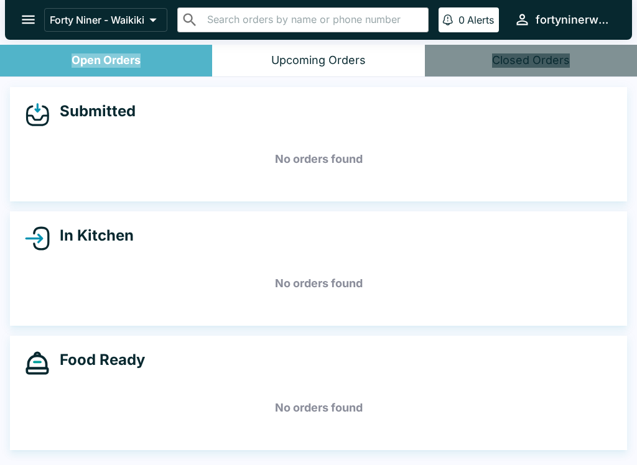
click at [39, 25] on button "open drawer" at bounding box center [28, 20] width 32 height 32
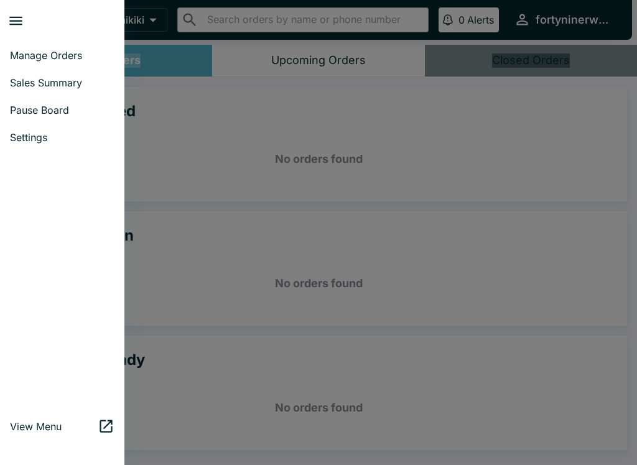
click at [30, 83] on span "Sales Summary" at bounding box center [62, 83] width 105 height 12
select select "03:00"
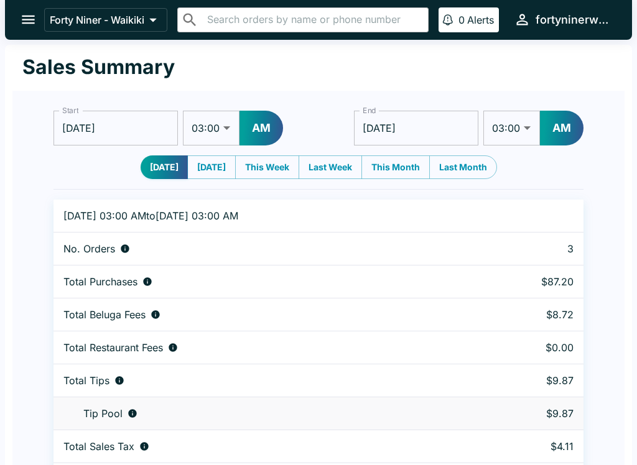
click at [23, 9] on button "open drawer" at bounding box center [28, 20] width 32 height 32
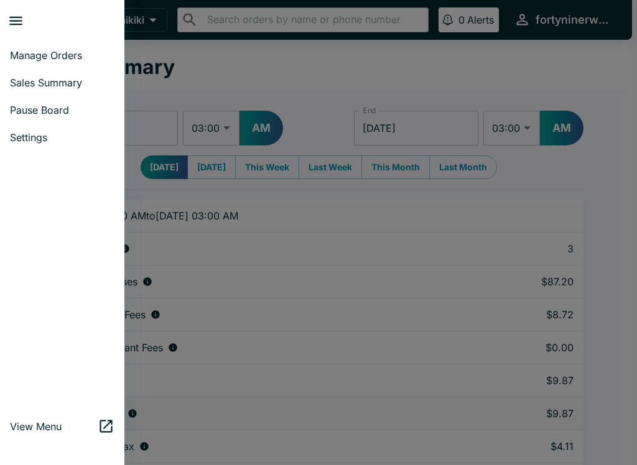
click at [29, 55] on span "Manage Orders" at bounding box center [62, 55] width 105 height 12
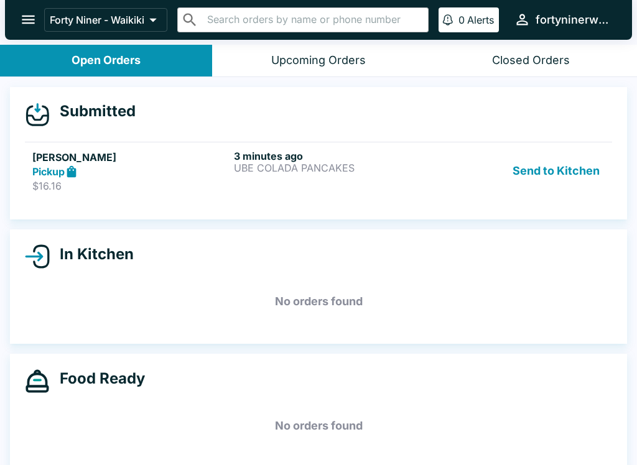
click at [131, 169] on div "Pickup" at bounding box center [130, 172] width 197 height 14
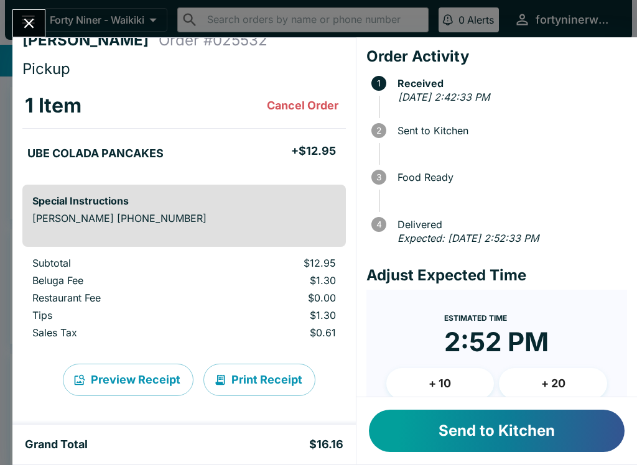
scroll to position [16, 0]
click at [549, 420] on button "Send to Kitchen" at bounding box center [497, 431] width 256 height 42
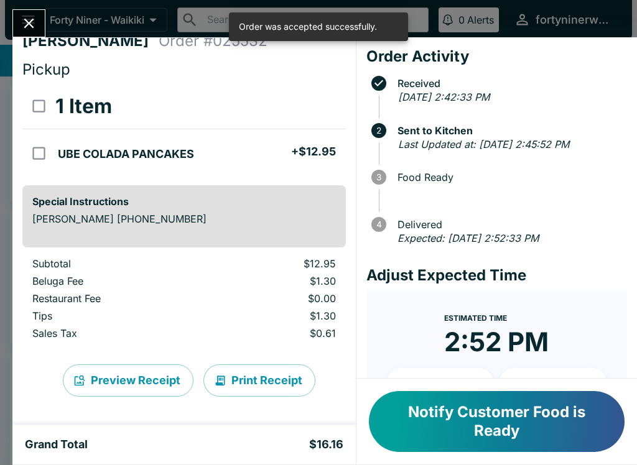
click at [29, 30] on icon "Close" at bounding box center [29, 23] width 17 height 17
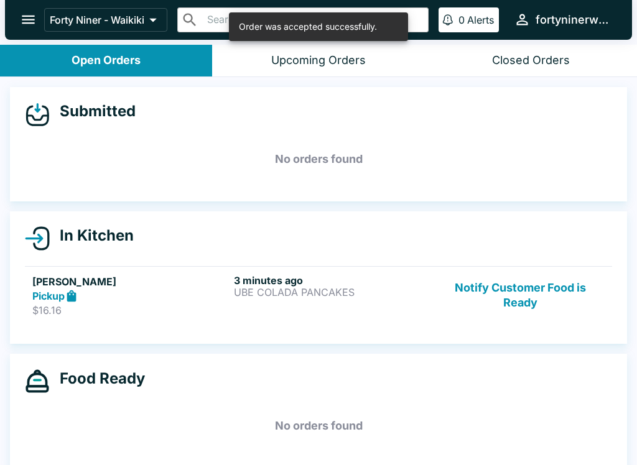
click at [22, 14] on icon "open drawer" at bounding box center [28, 19] width 17 height 17
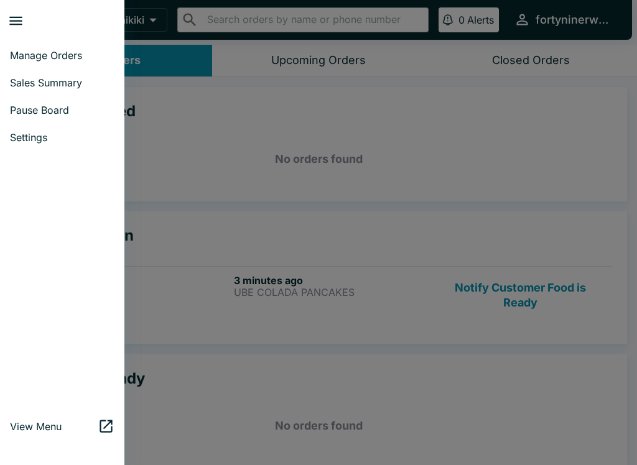
click at [21, 70] on link "Sales Summary" at bounding box center [62, 82] width 124 height 27
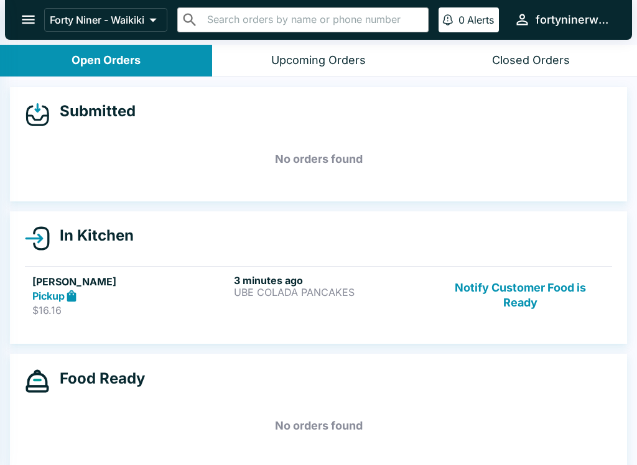
select select "03:00"
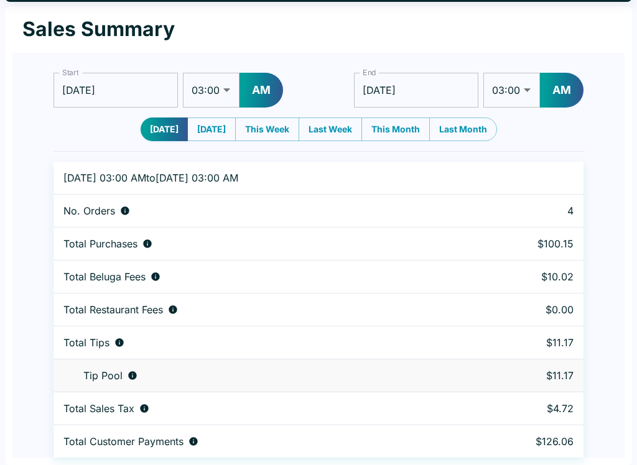
scroll to position [38, 0]
